Goal: Check status: Check status

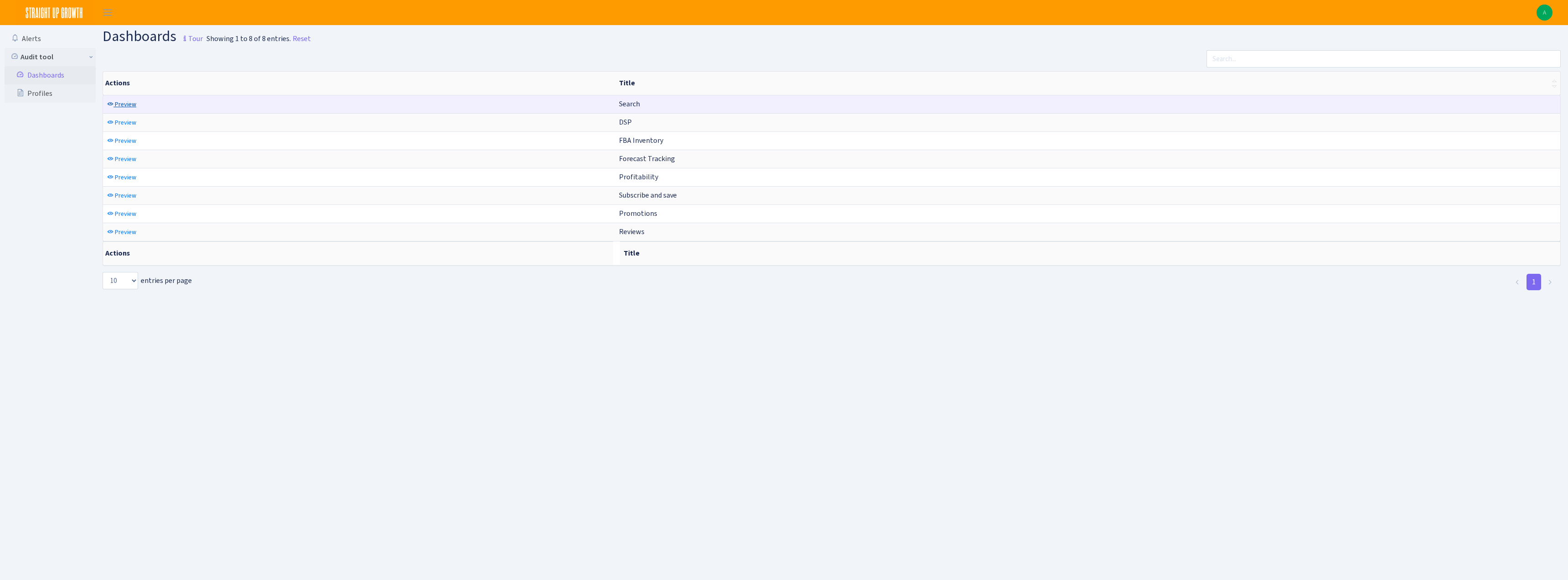
click at [133, 105] on span "Preview" at bounding box center [125, 104] width 21 height 8
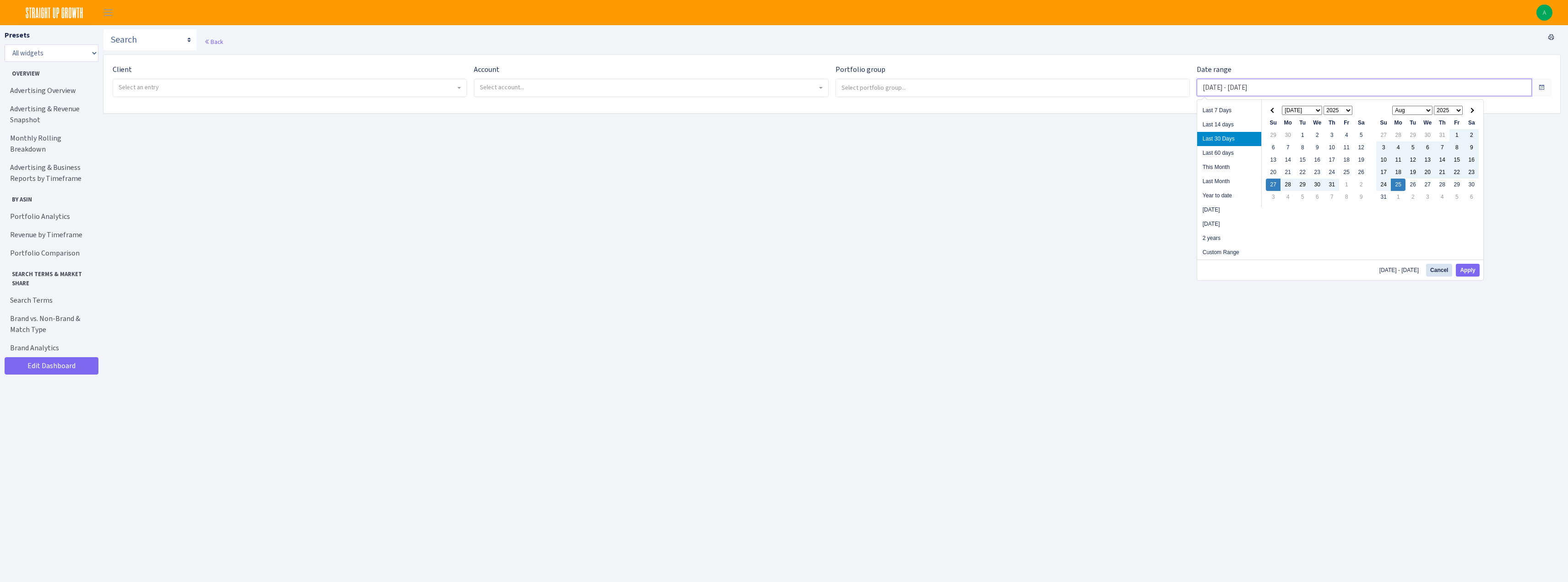
click at [1293, 91] on input "Jul 27, 2025 - Aug 25, 2025" at bounding box center [1364, 87] width 335 height 18
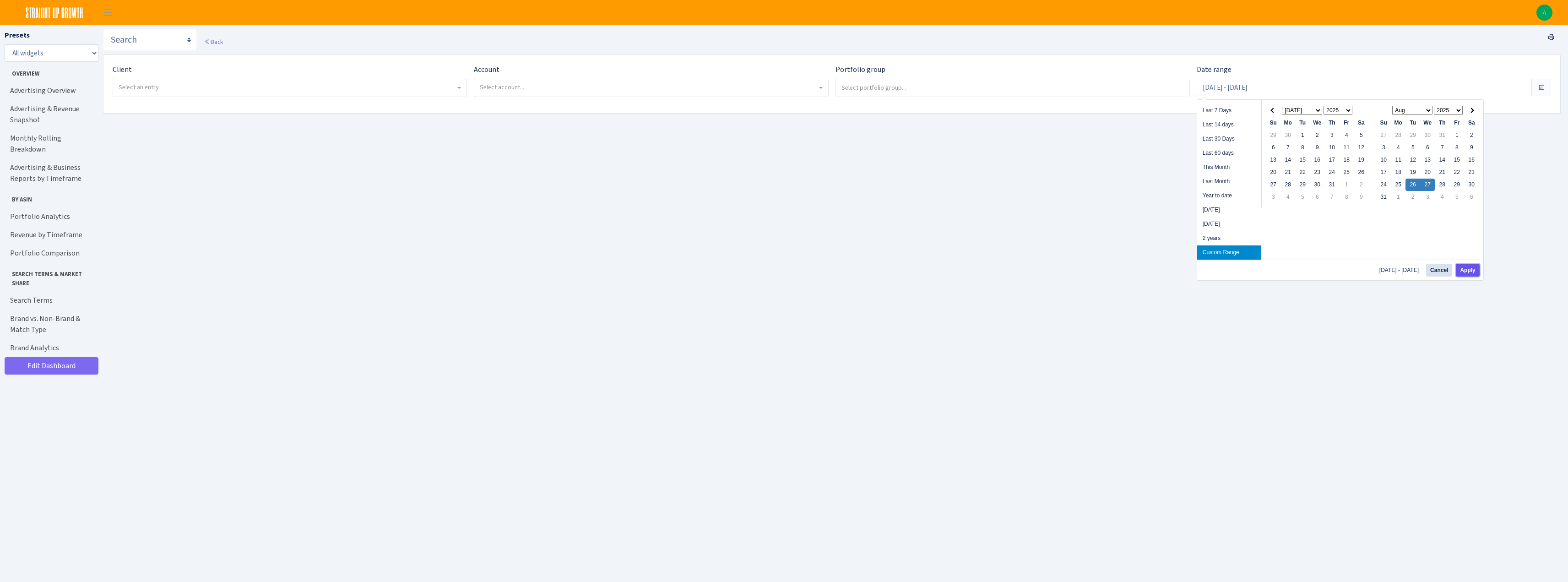
click at [1468, 268] on button "Apply" at bounding box center [1467, 270] width 23 height 13
type input "[DATE] - [DATE]"
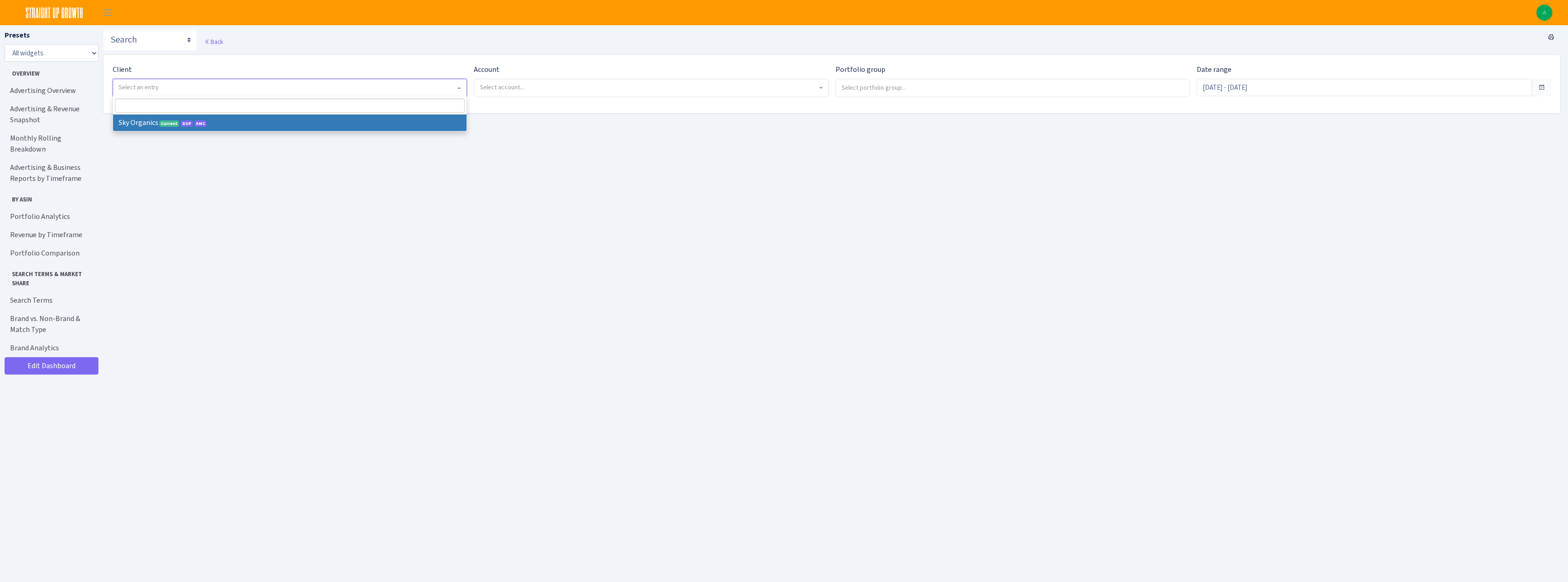
click at [291, 87] on span "Select an entry" at bounding box center [286, 87] width 337 height 9
select select "328"
select select
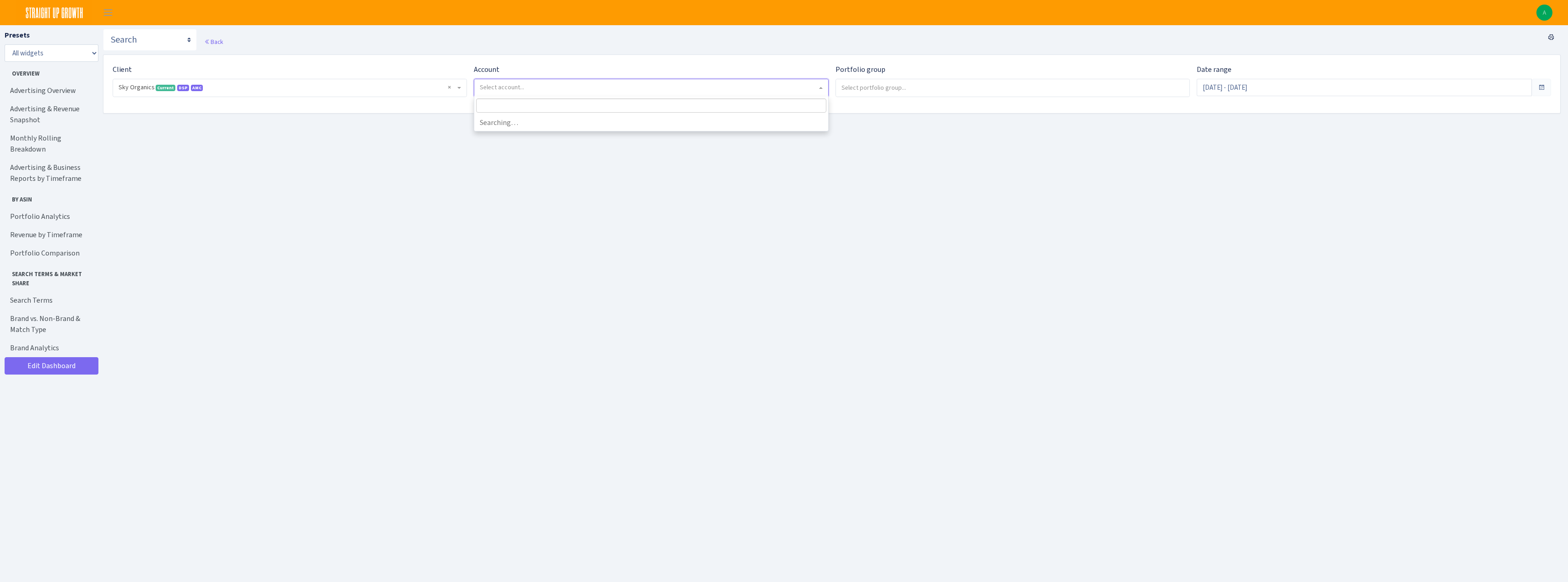
click at [496, 81] on span "Select account..." at bounding box center [651, 87] width 353 height 18
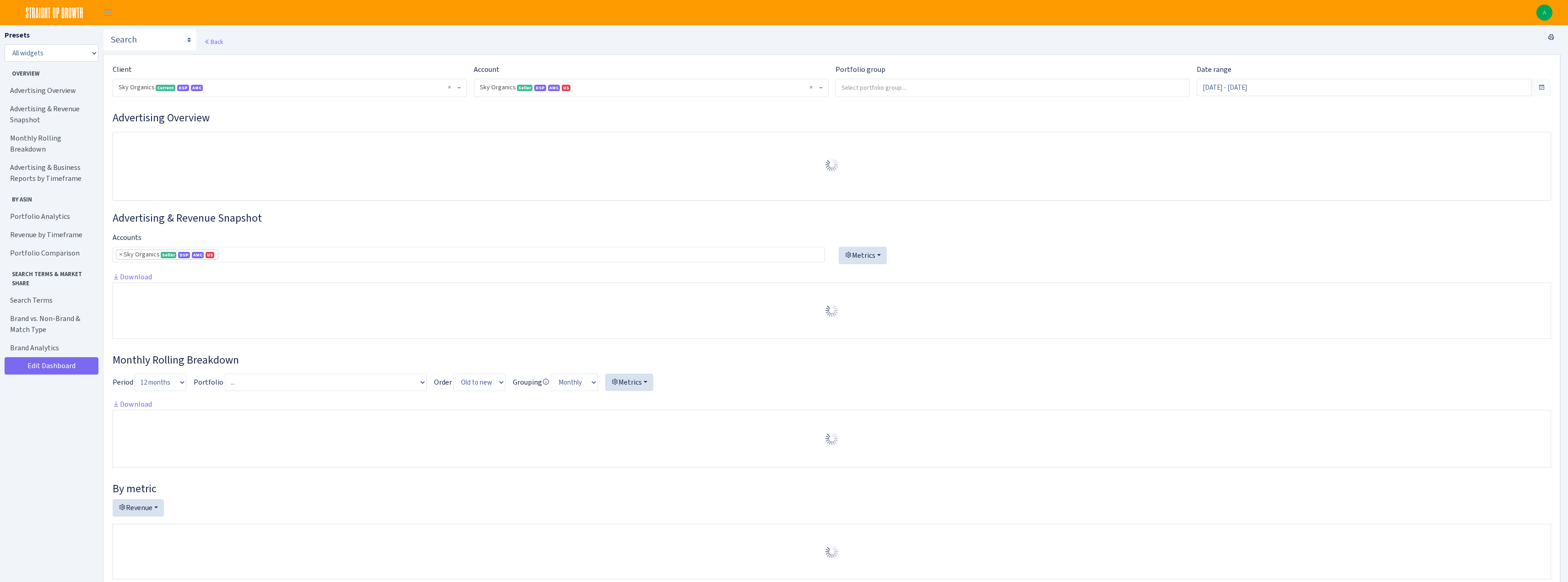
select select "[CREDIT_CARD_NUMBER]"
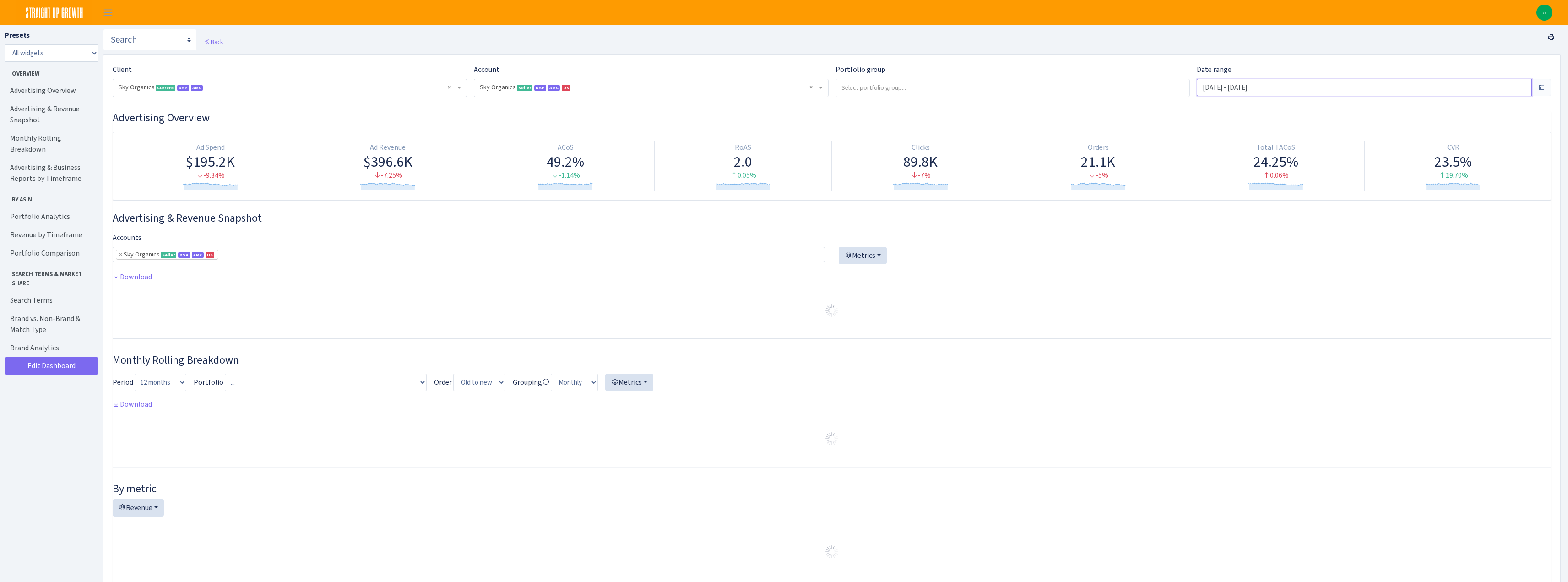
click at [1255, 86] on input "Jul 30, 2025 - Aug 28, 2025" at bounding box center [1364, 87] width 335 height 18
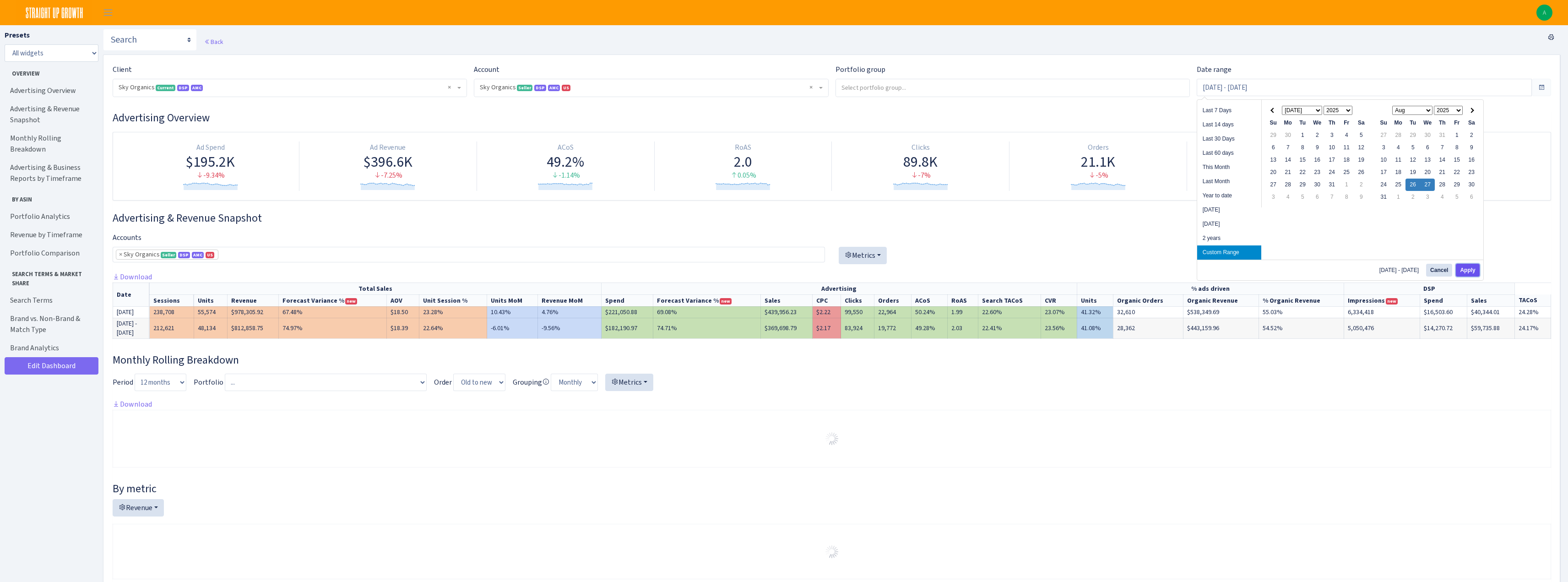
click at [1468, 267] on button "Apply" at bounding box center [1467, 270] width 23 height 13
type input "Aug 26, 2025 - Aug 27, 2025"
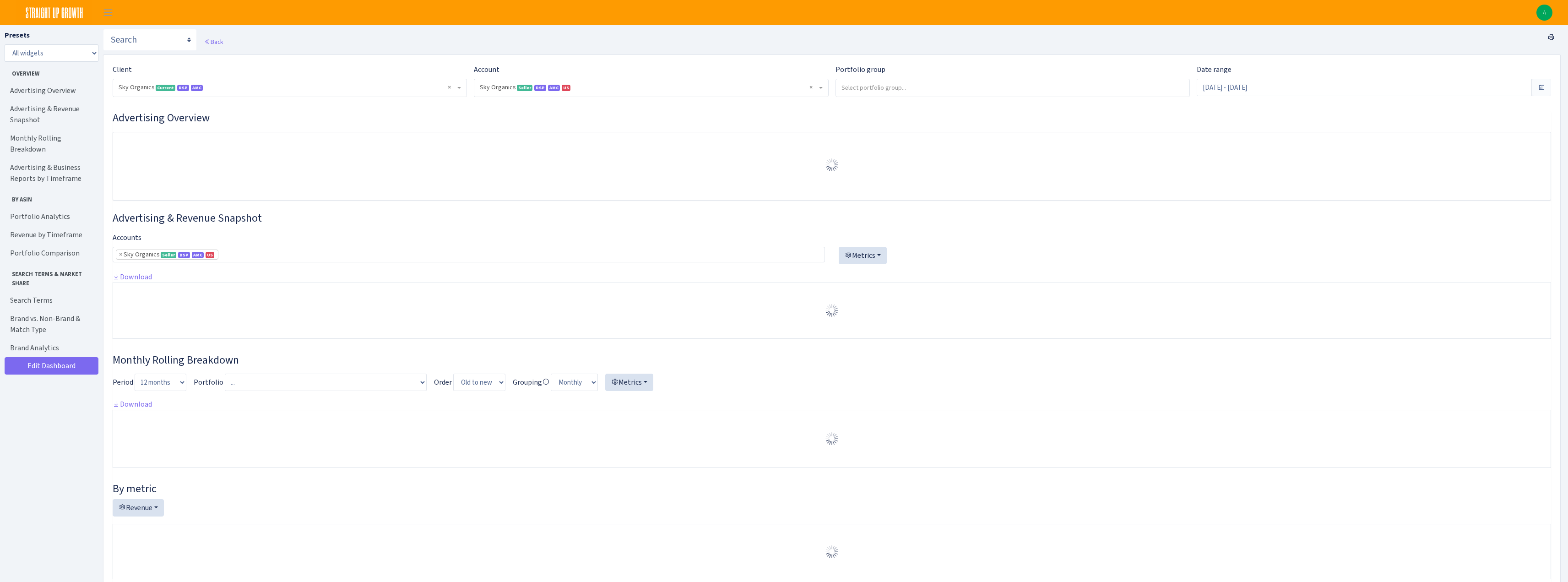
select select "[CREDIT_CARD_NUMBER]"
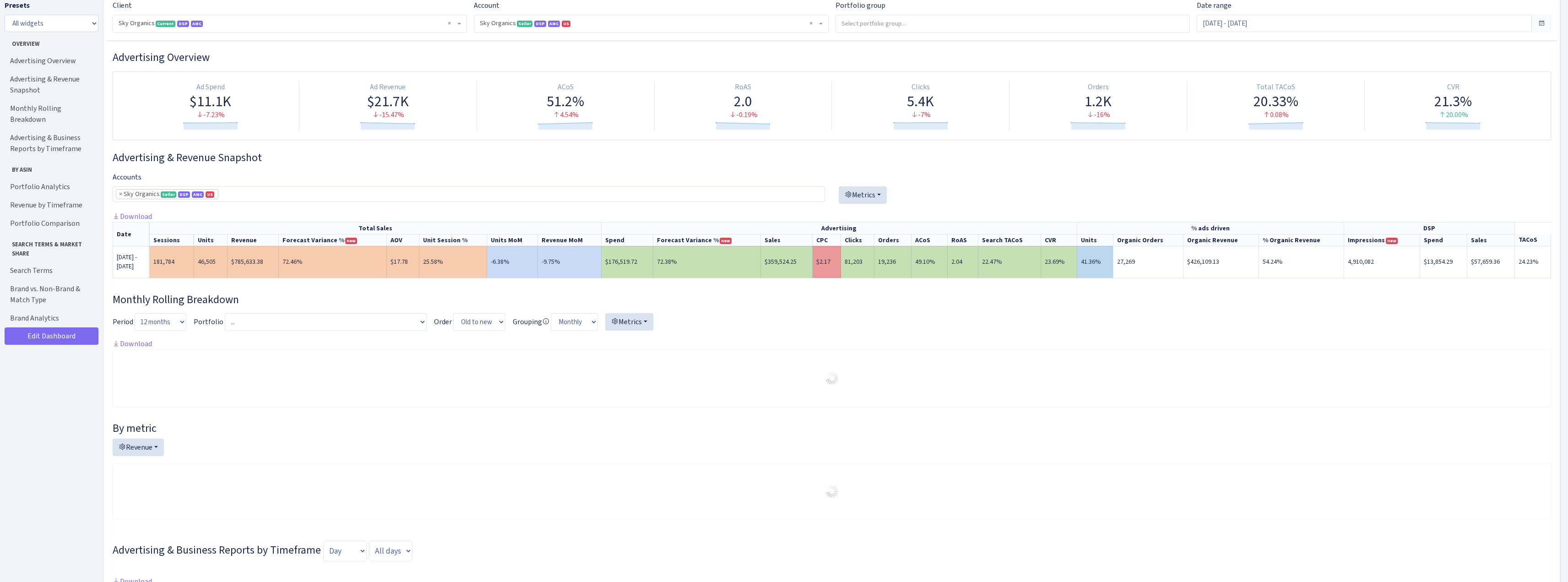
scroll to position [46, 0]
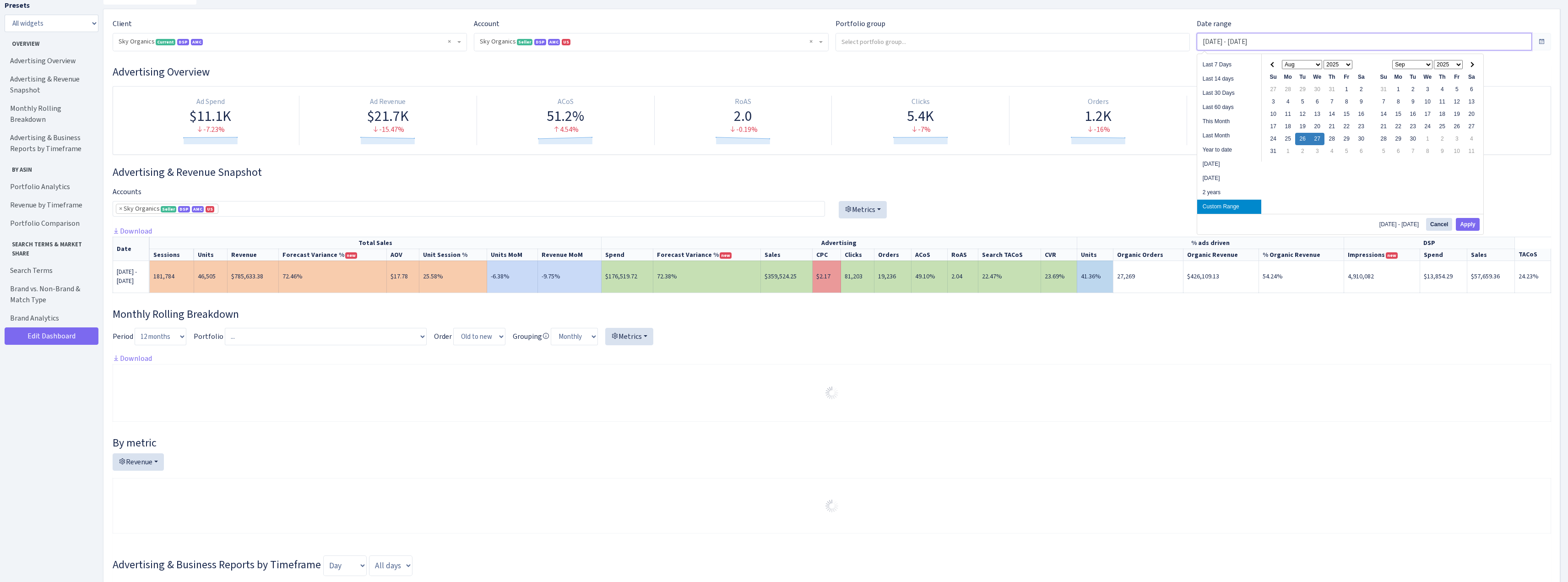
click at [1233, 40] on input "[DATE] - [DATE]" at bounding box center [1364, 41] width 335 height 18
click at [1463, 226] on button "Apply" at bounding box center [1467, 224] width 23 height 13
type input "[DATE] - [DATE]"
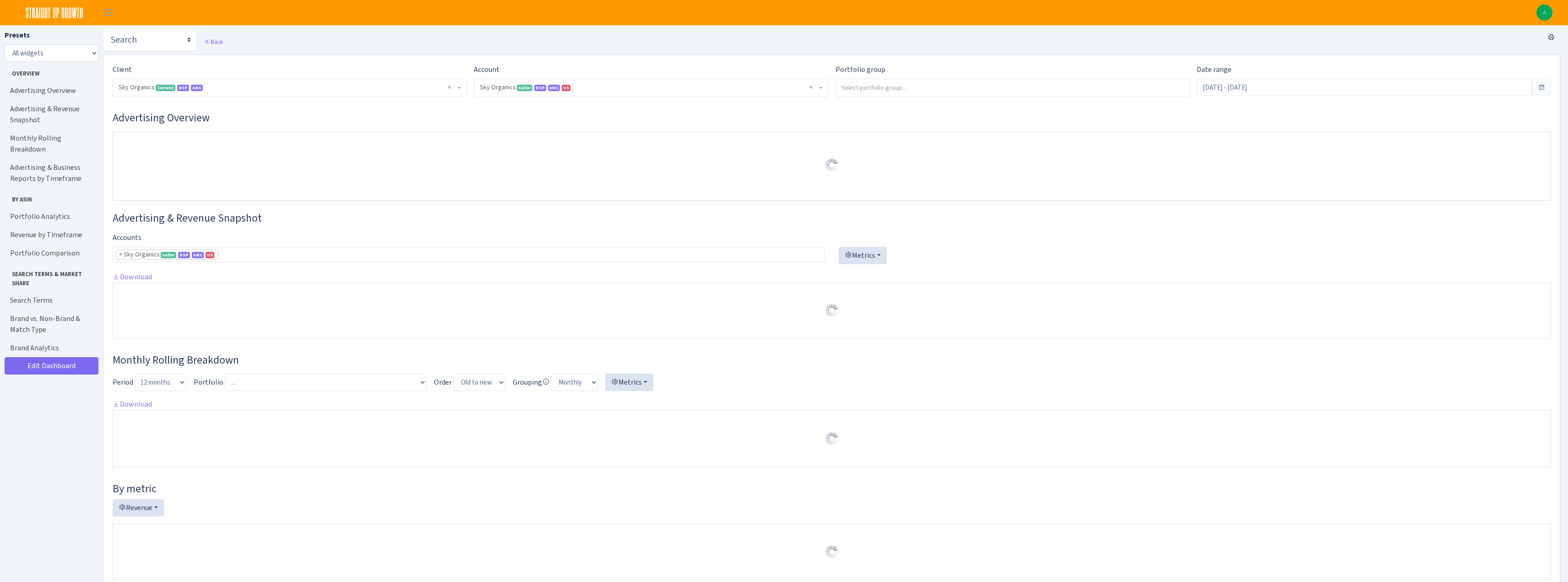
select select "[CREDIT_CARD_NUMBER]"
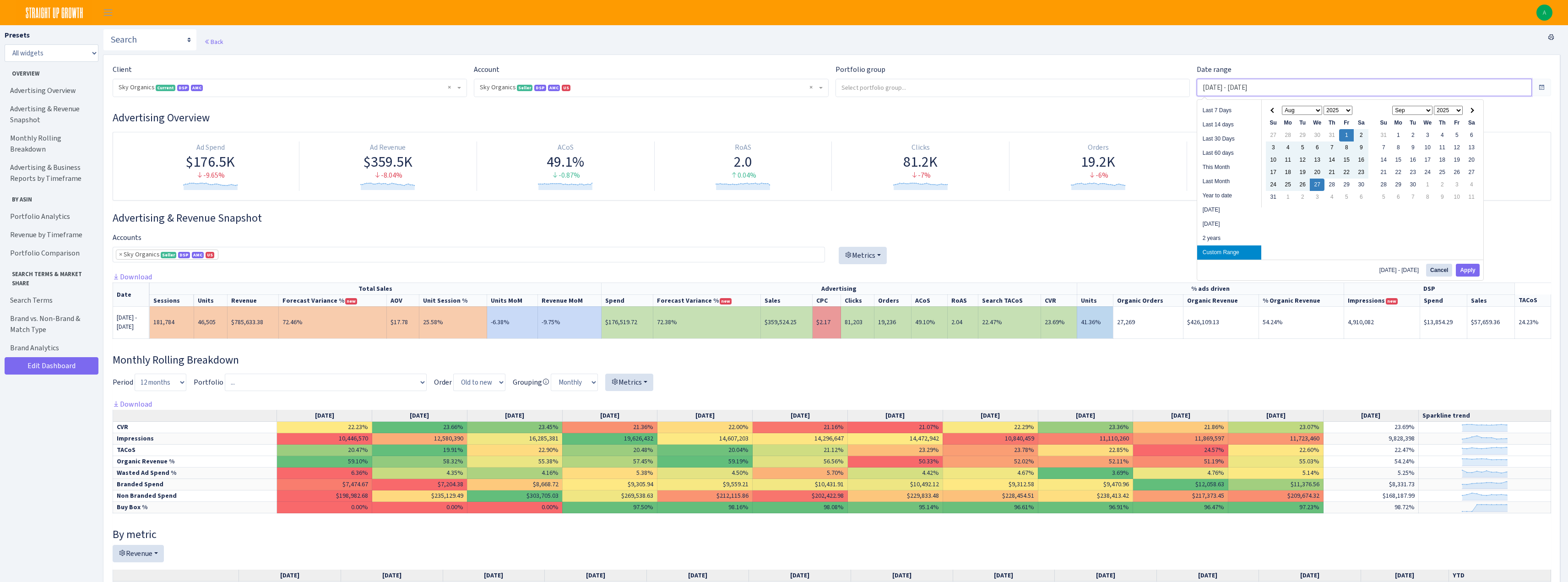
click at [1220, 92] on input "[DATE] - [DATE]" at bounding box center [1364, 87] width 335 height 18
click at [1465, 270] on button "Apply" at bounding box center [1467, 270] width 23 height 13
type input "[DATE] - [DATE]"
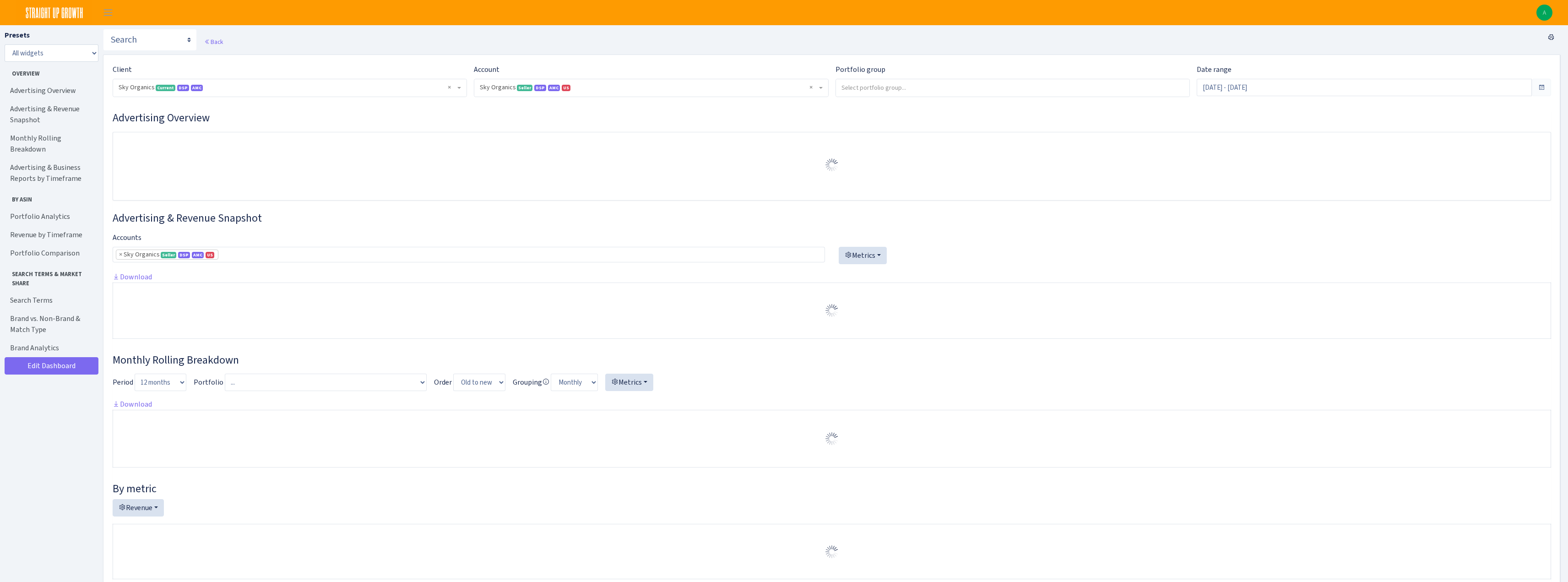
select select "[CREDIT_CARD_NUMBER]"
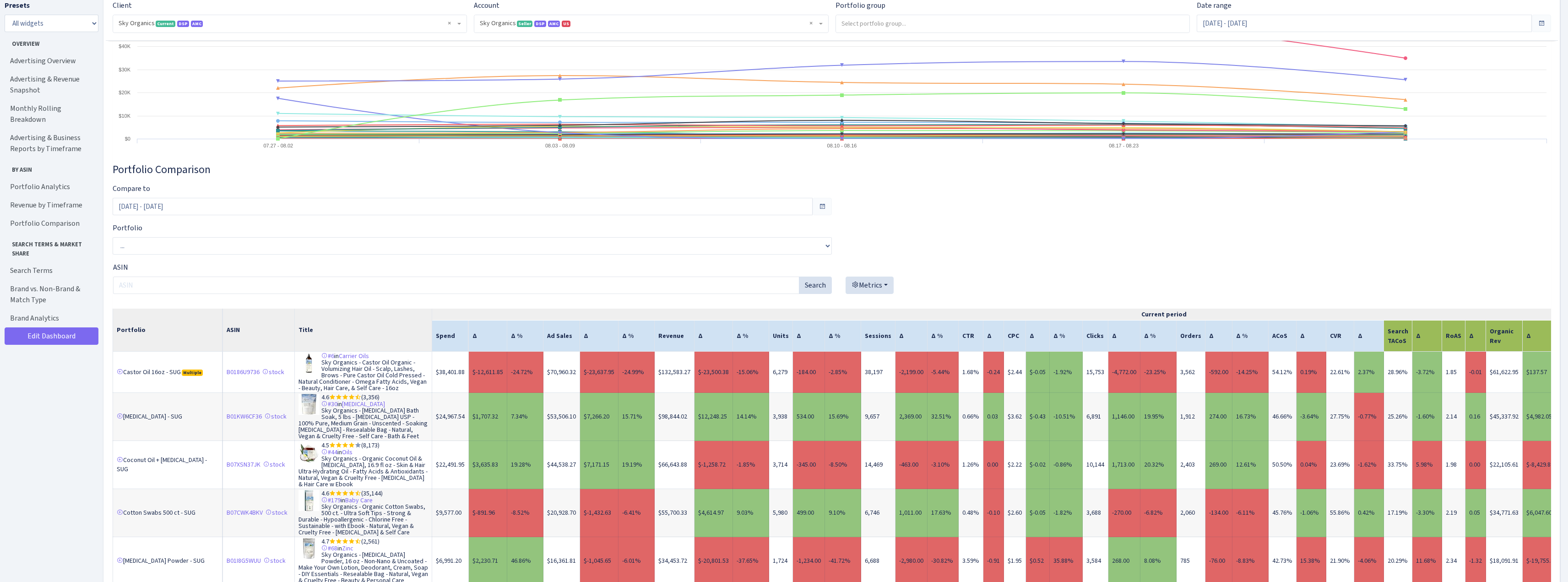
scroll to position [3569, 0]
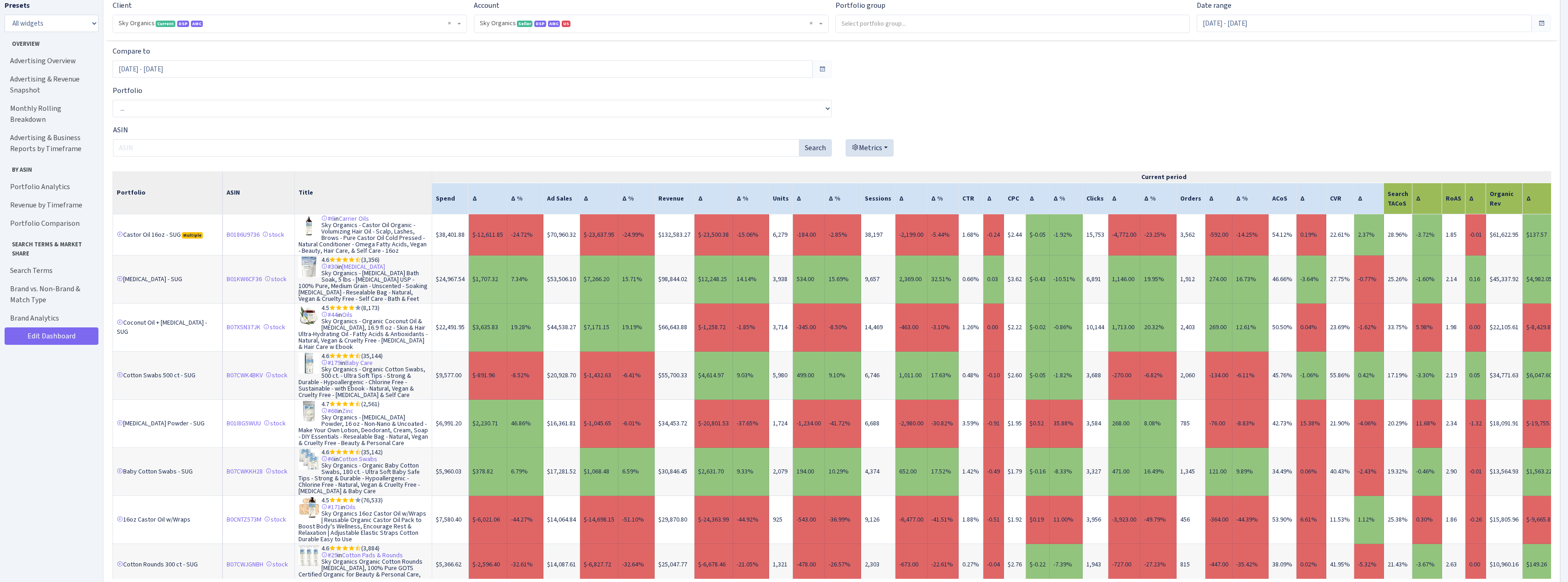
click at [1384, 249] on td "28.96%" at bounding box center [1398, 234] width 29 height 41
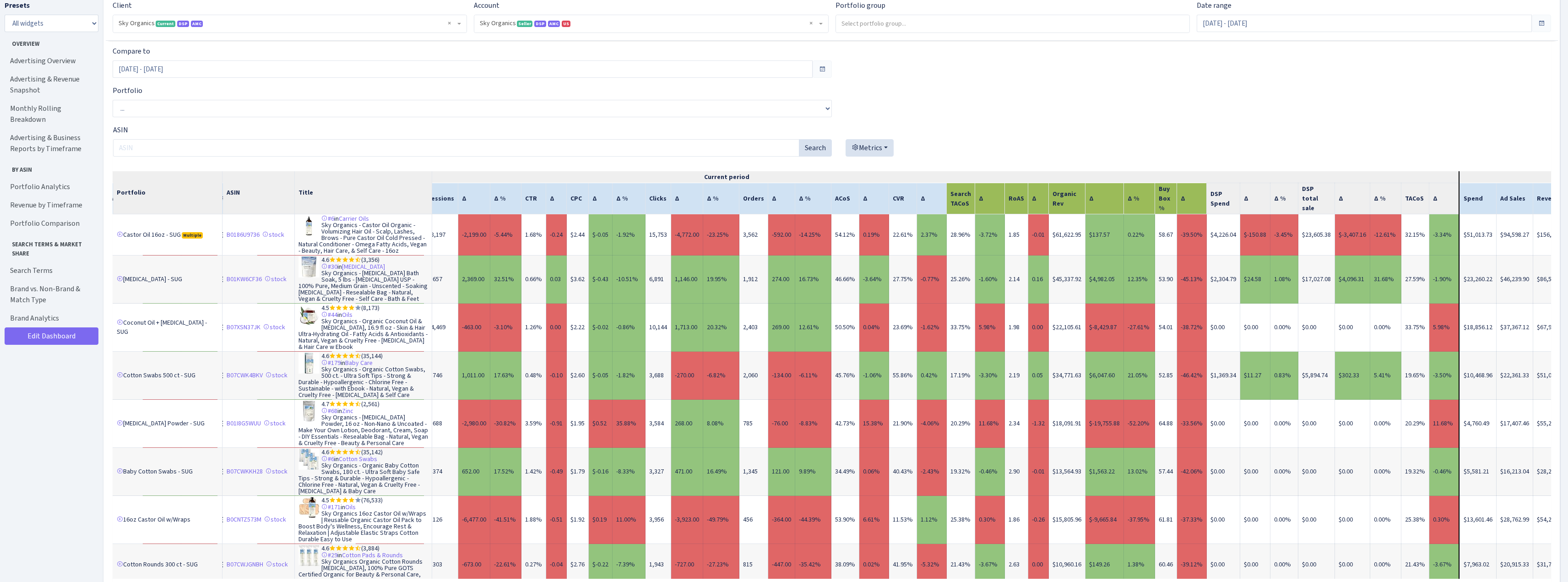
scroll to position [0, 439]
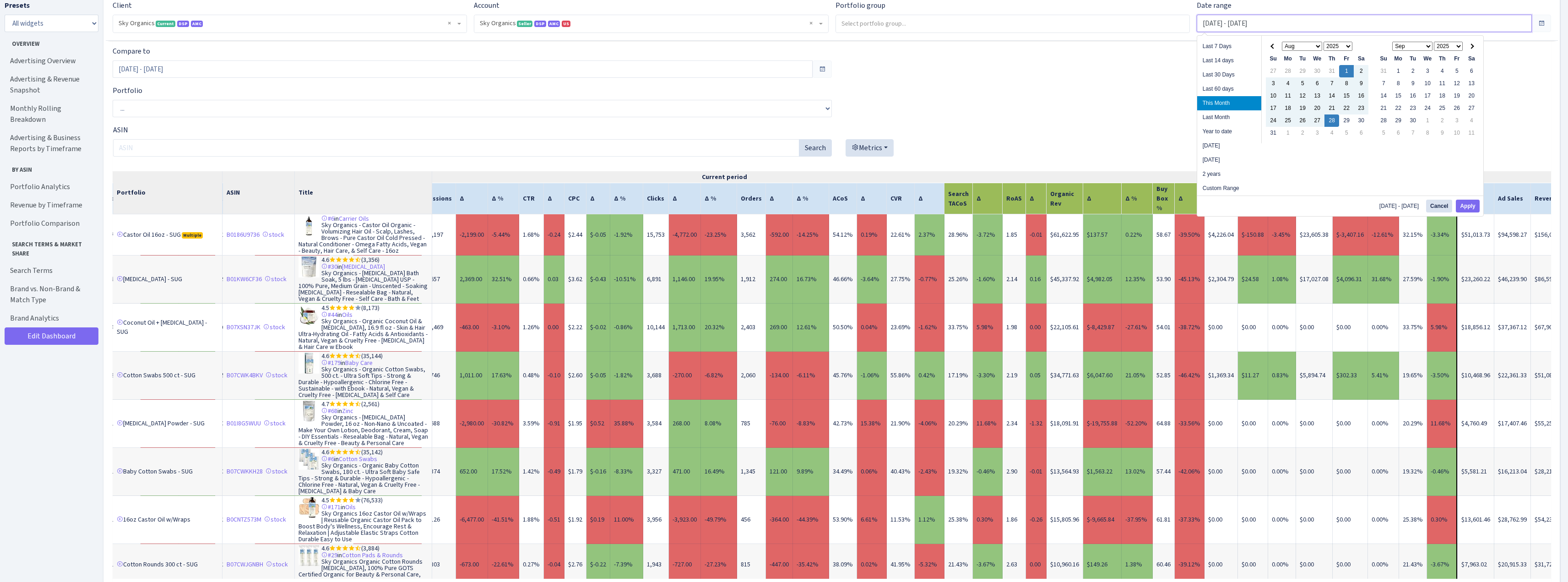
click at [1234, 21] on input "Aug 1, 2025 - Aug 28, 2025" at bounding box center [1364, 23] width 335 height 18
click at [1474, 209] on button "Apply" at bounding box center [1467, 206] width 23 height 13
type input "Aug 25, 2025 - Aug 26, 2025"
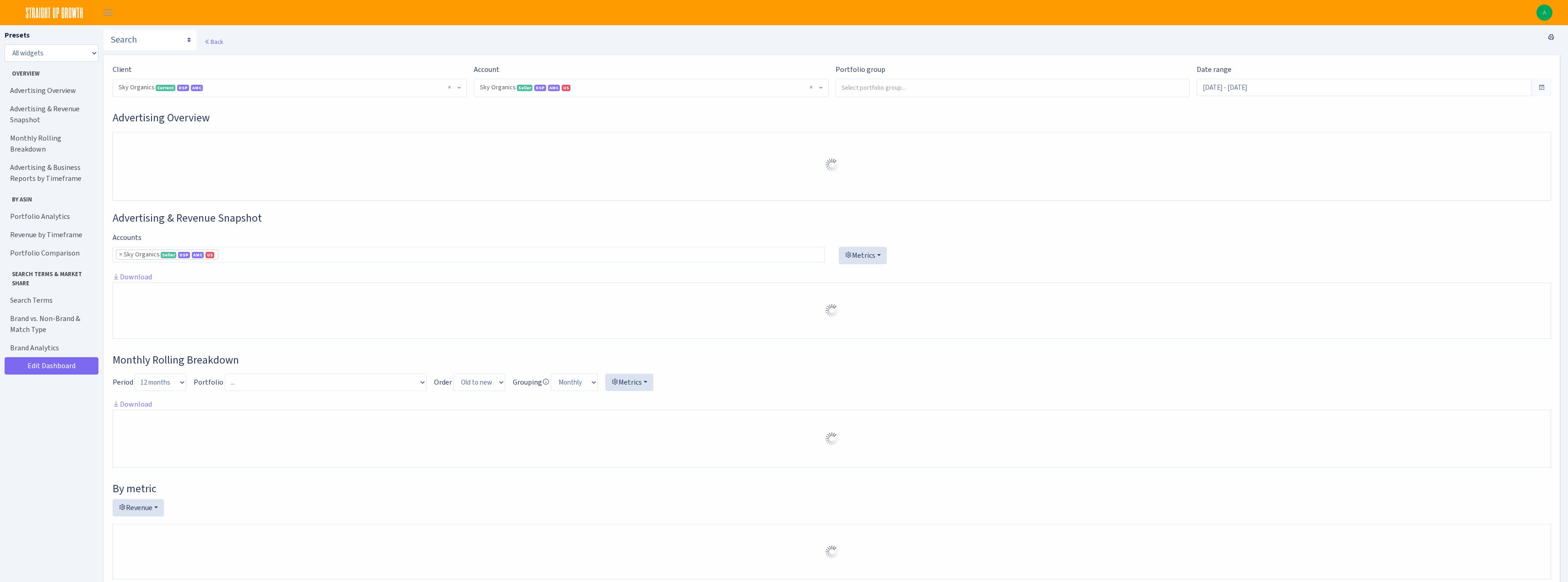
select select "[CREDIT_CARD_NUMBER]"
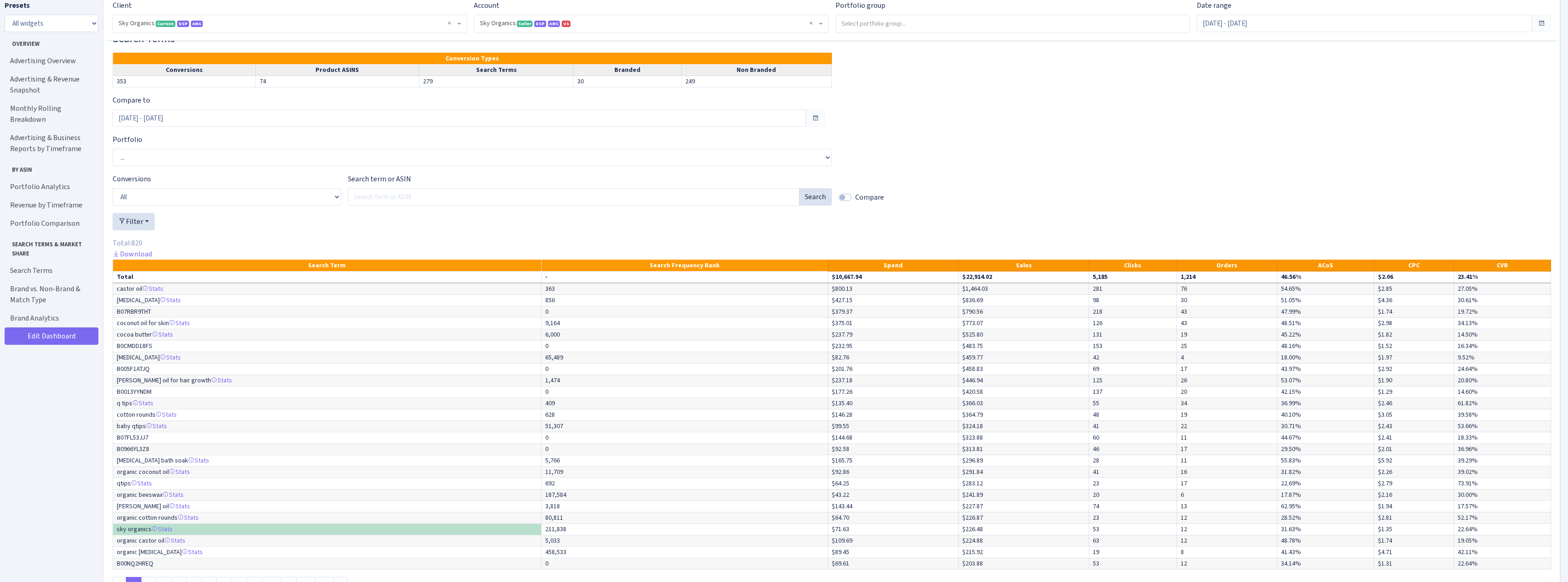
scroll to position [2700, 0]
